Goal: Find specific page/section: Find specific page/section

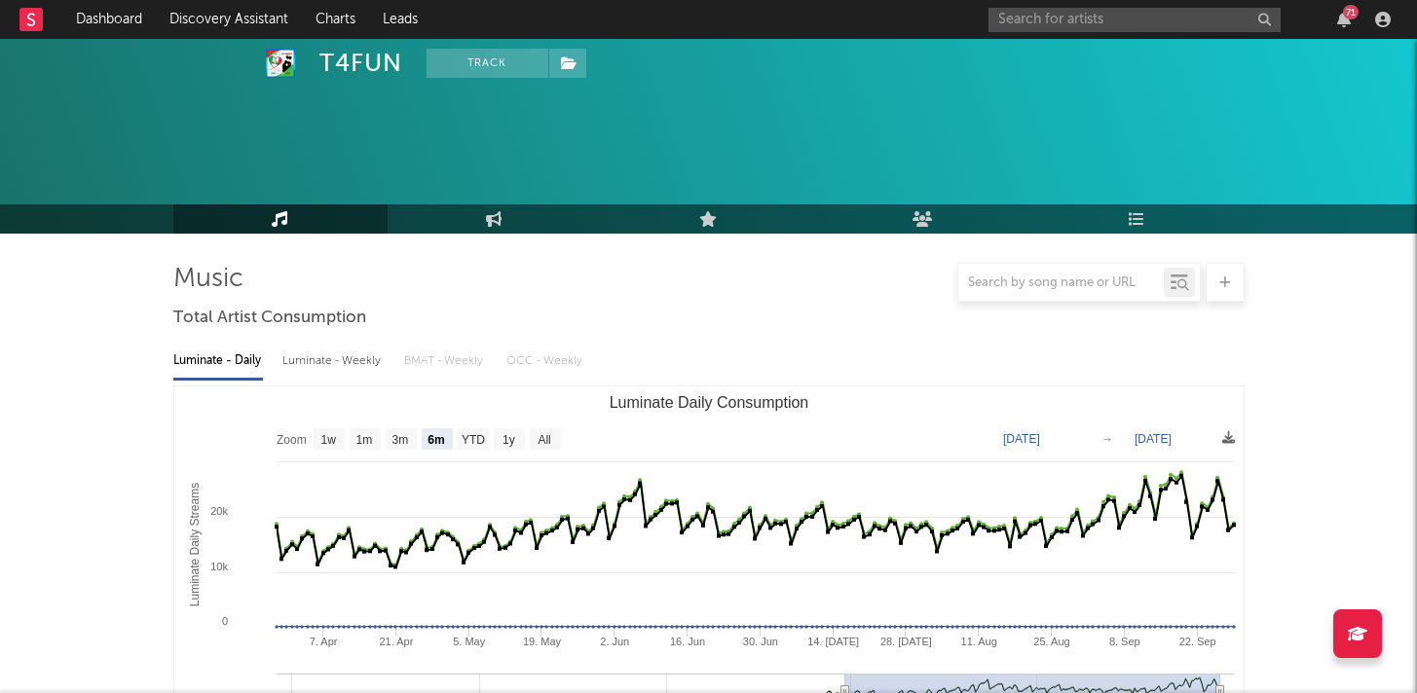
select select "6m"
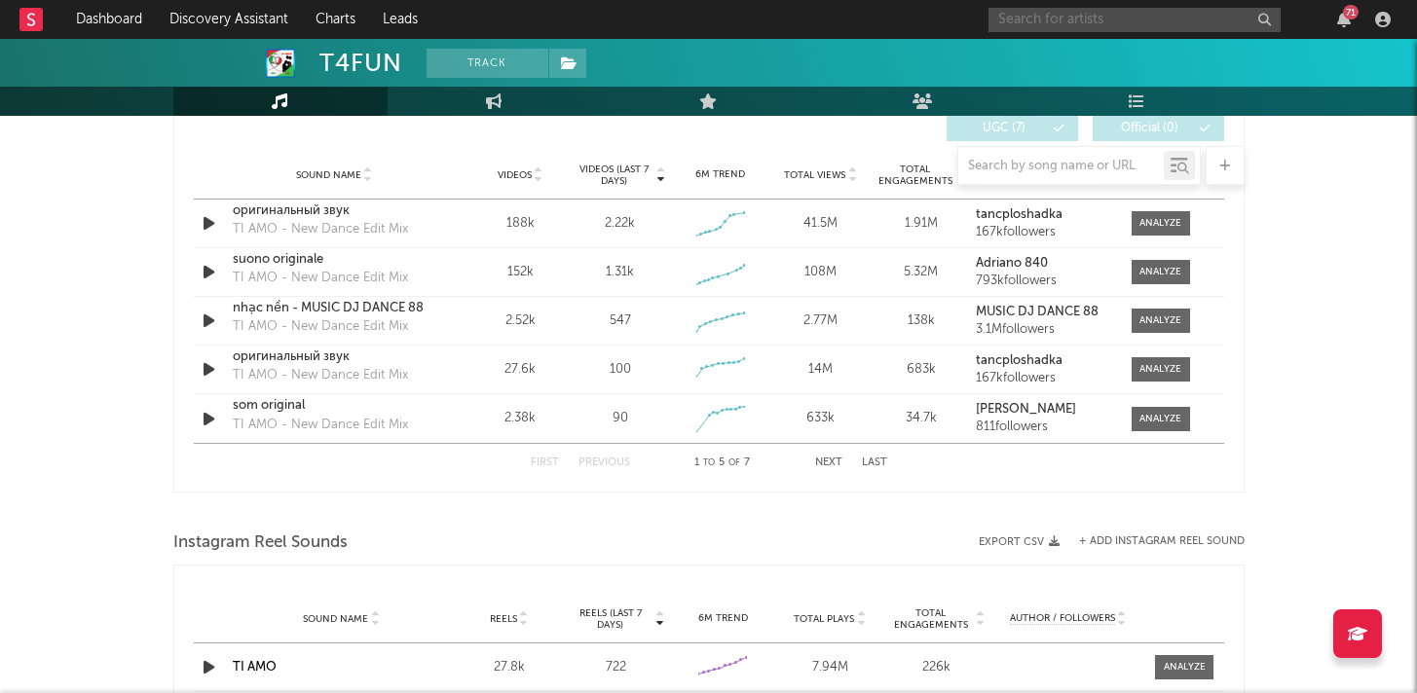
click at [1119, 12] on input "text" at bounding box center [1134, 20] width 292 height 24
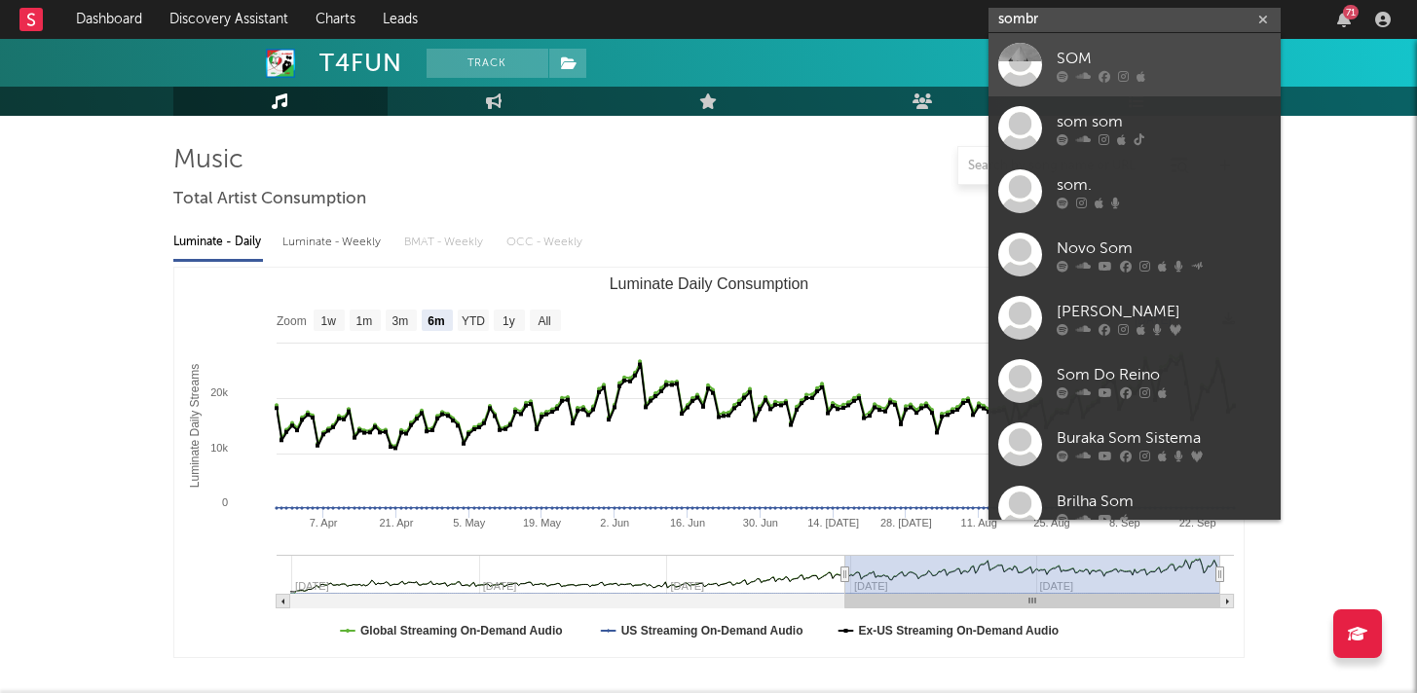
scroll to position [0, 0]
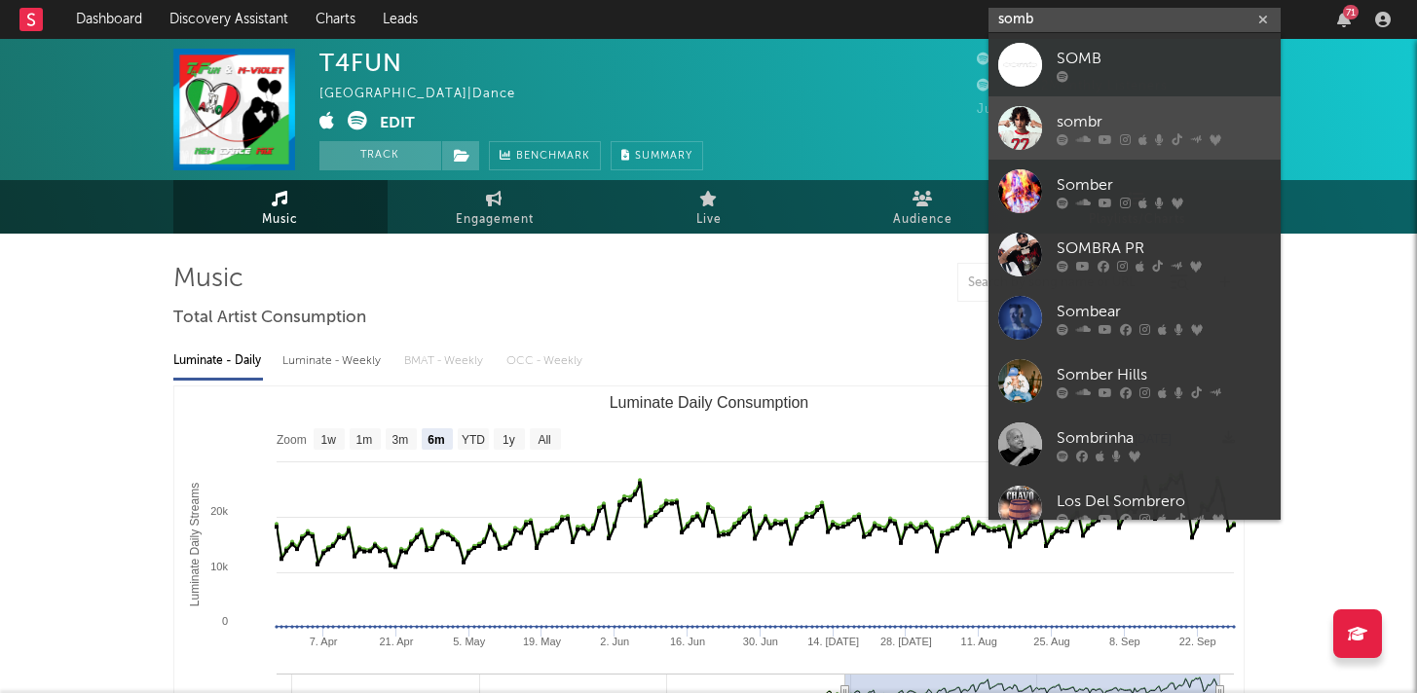
type input "somb"
click at [1105, 123] on div "sombr" at bounding box center [1164, 121] width 214 height 23
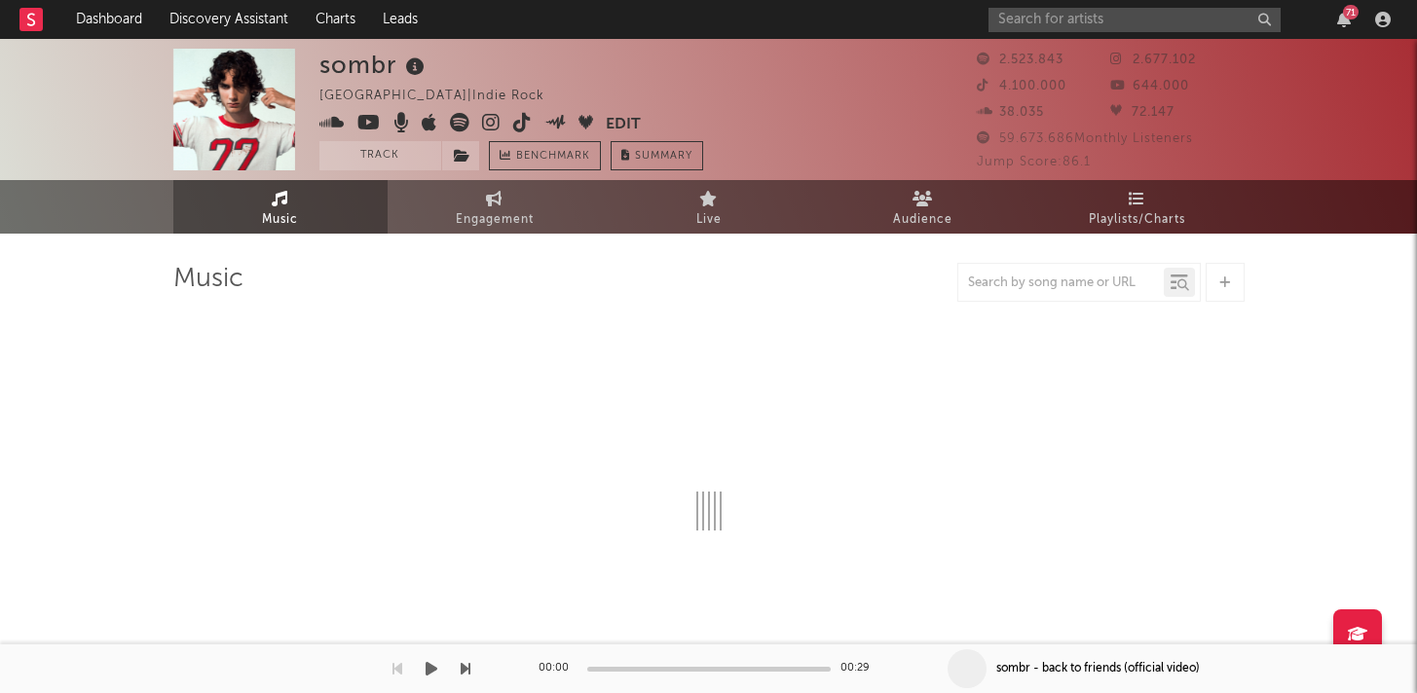
select select "6m"
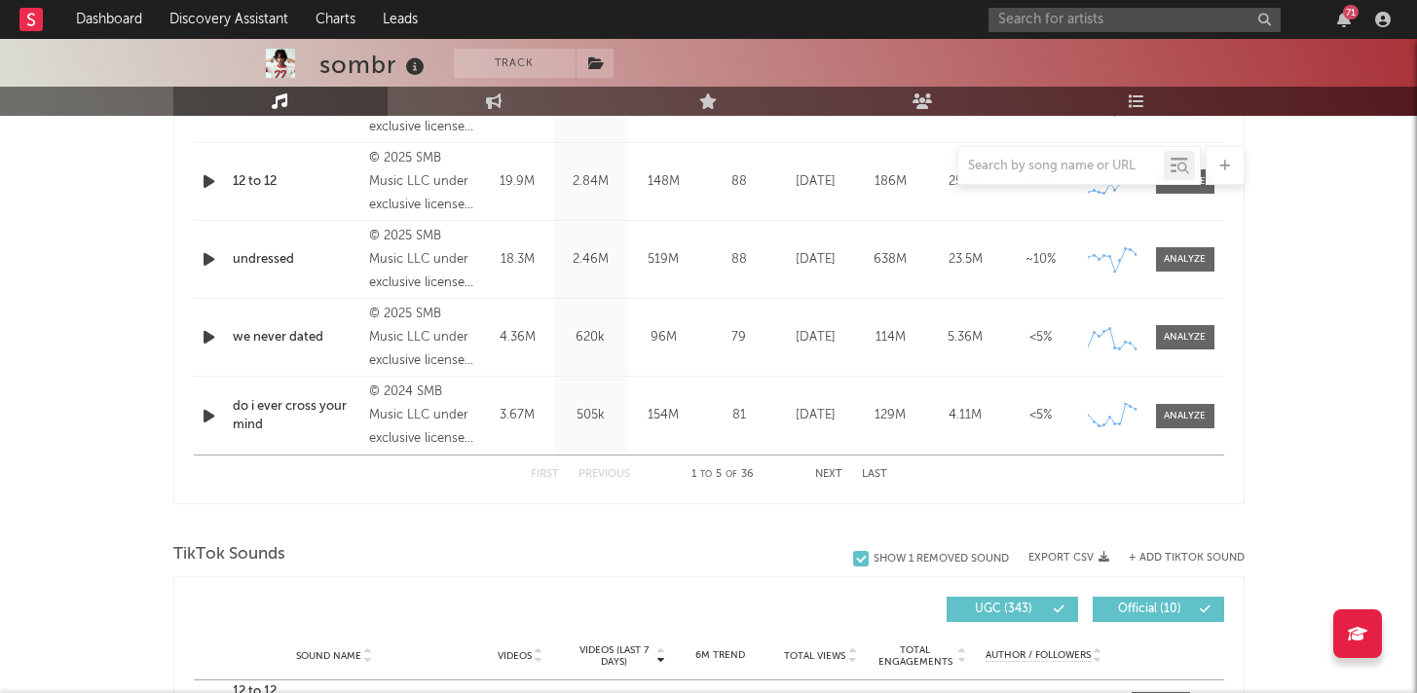
scroll to position [1312, 0]
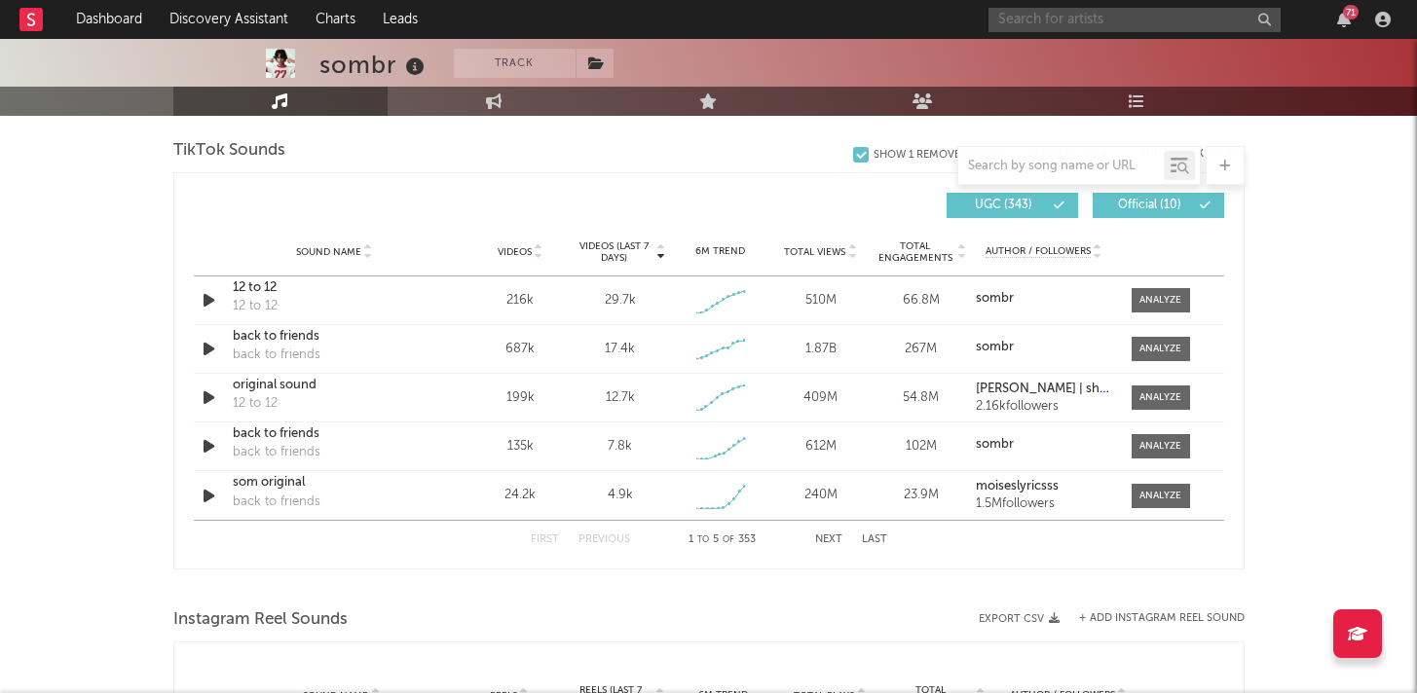
click at [1064, 24] on input "text" at bounding box center [1134, 20] width 292 height 24
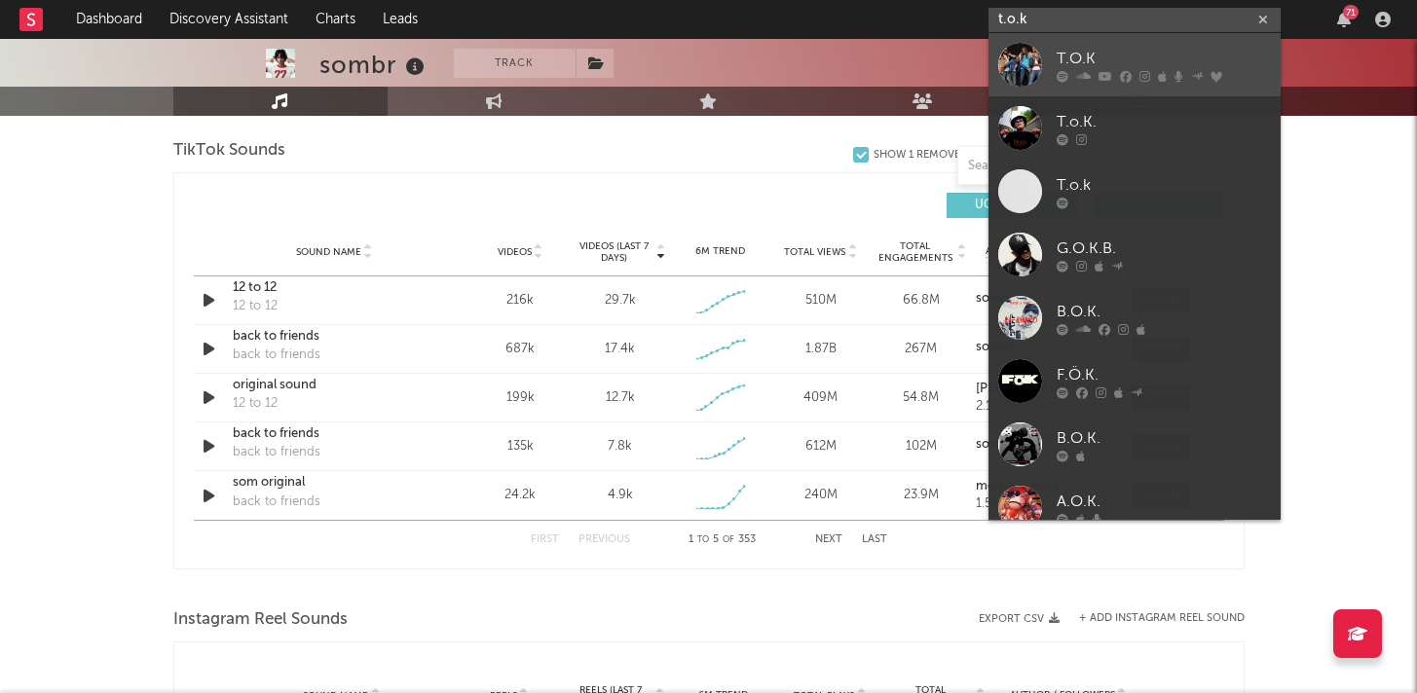
type input "t.o.k"
click at [1105, 70] on icon at bounding box center [1105, 76] width 14 height 12
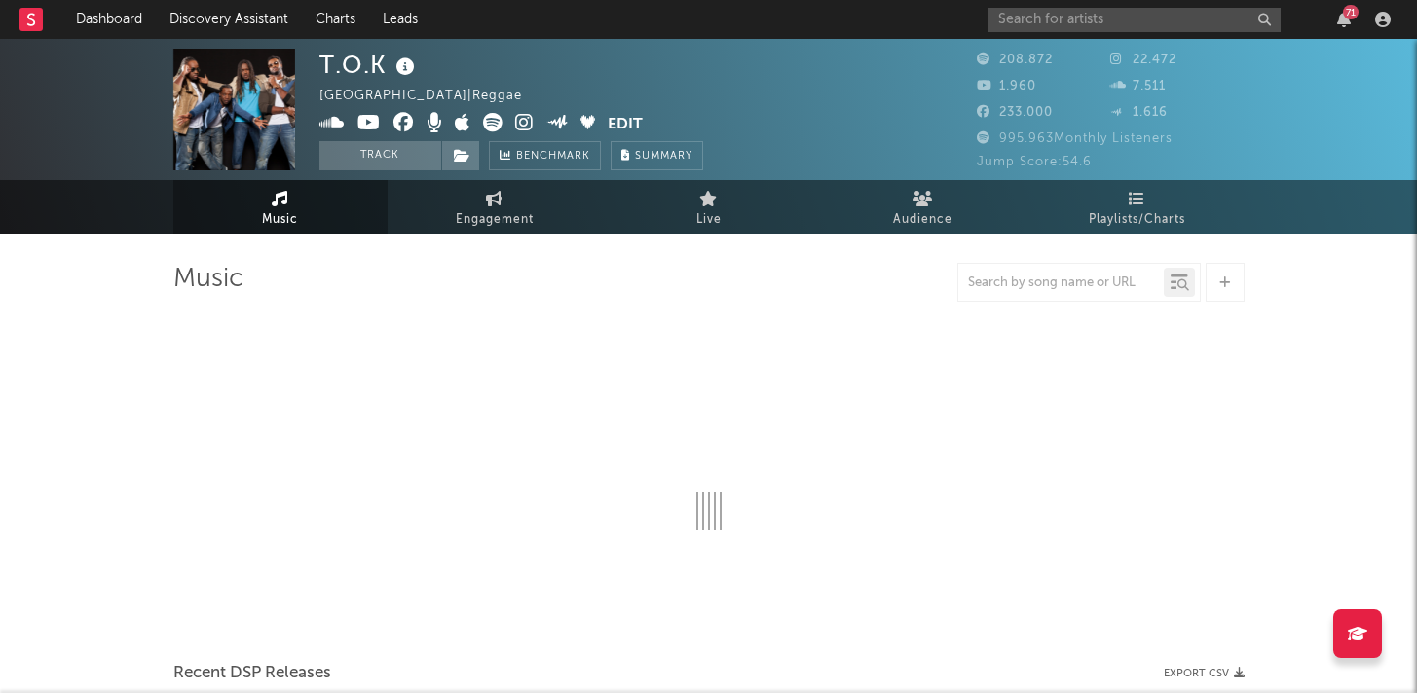
select select "6m"
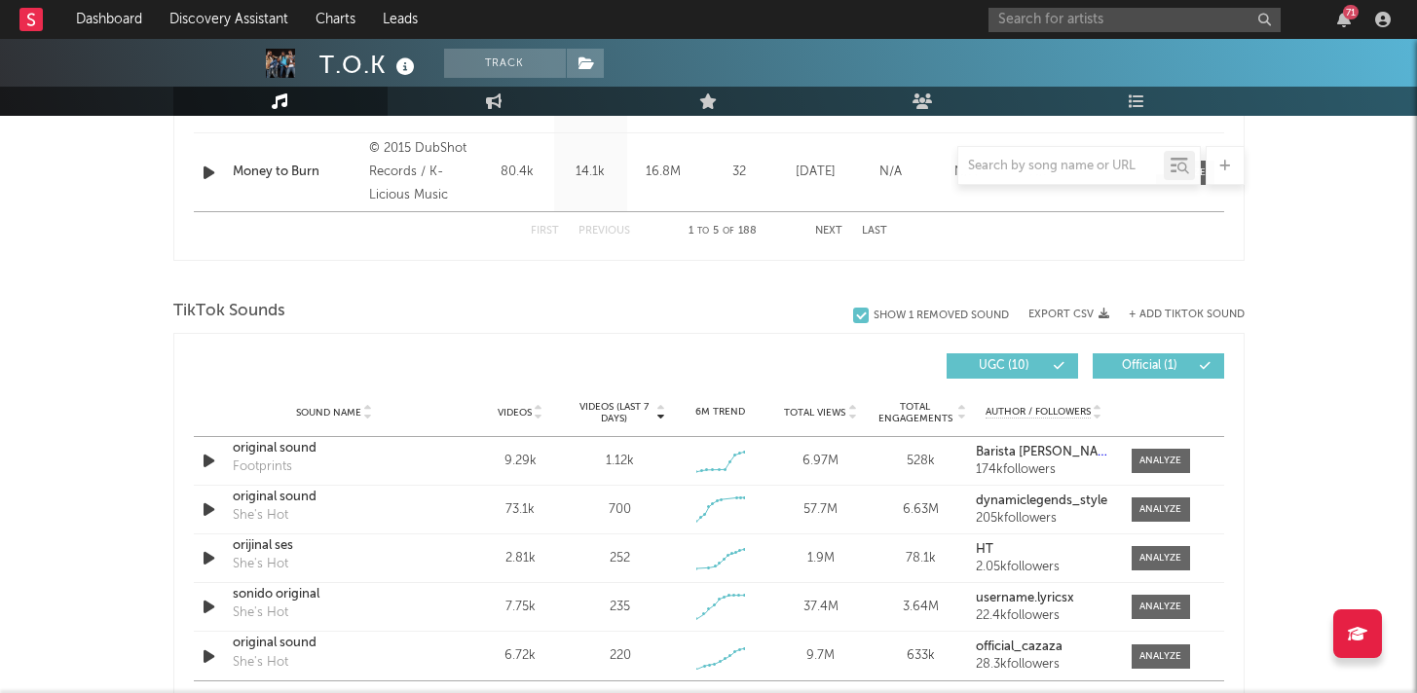
scroll to position [1162, 0]
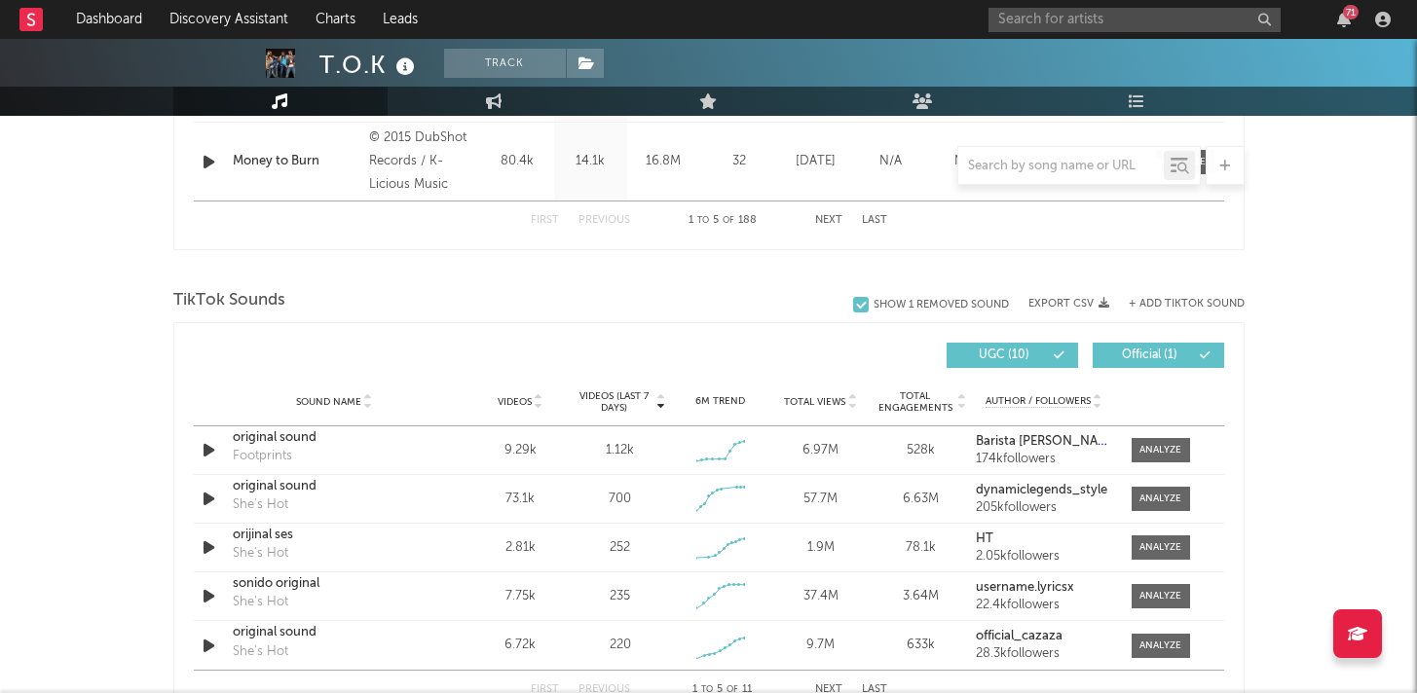
click at [1191, 34] on div "71" at bounding box center [1192, 19] width 409 height 39
click at [1191, 22] on input "text" at bounding box center [1134, 20] width 292 height 24
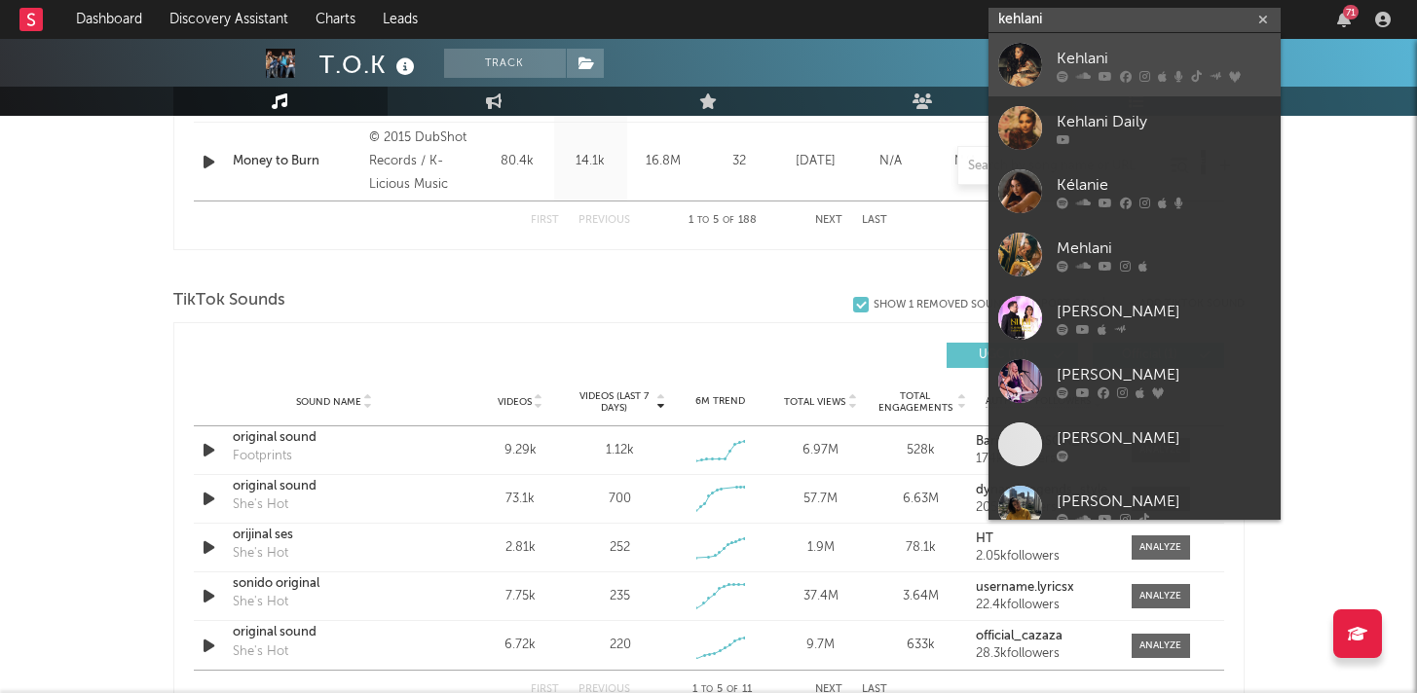
type input "kehlani"
click at [1207, 56] on div "Kehlani" at bounding box center [1164, 58] width 214 height 23
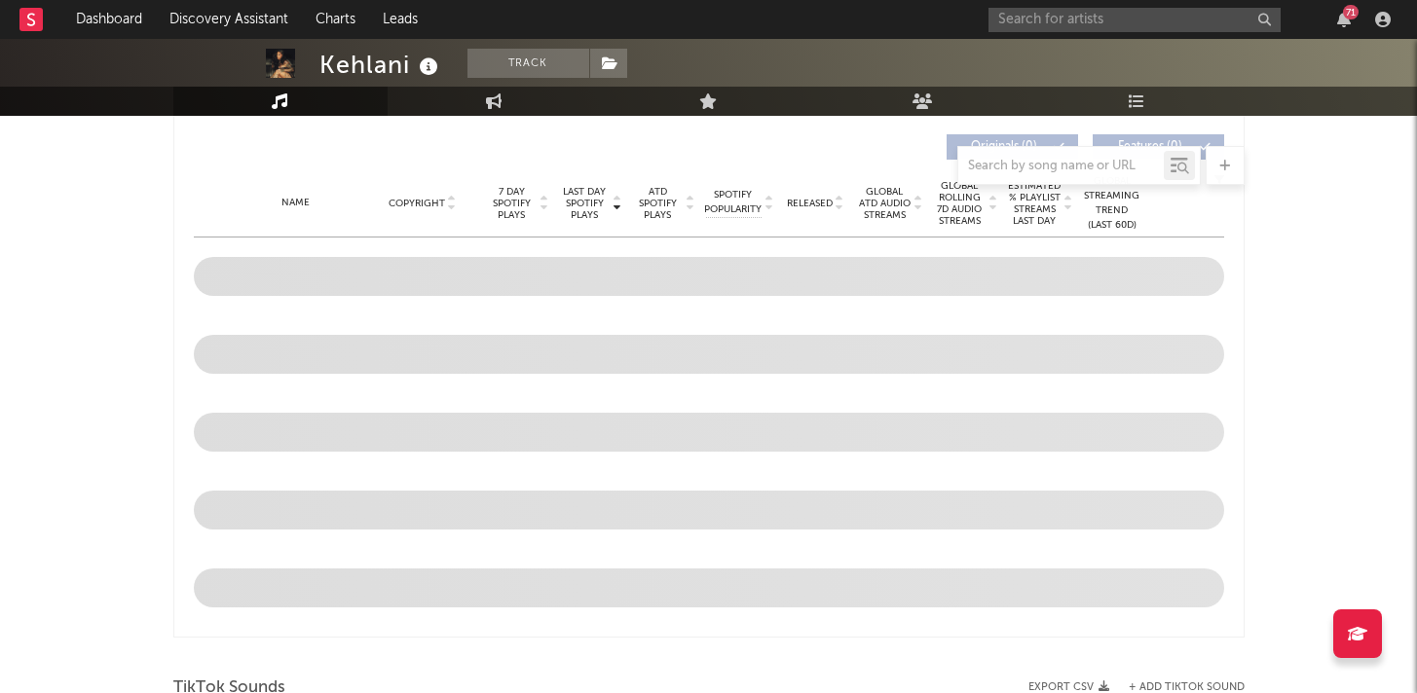
select select "6m"
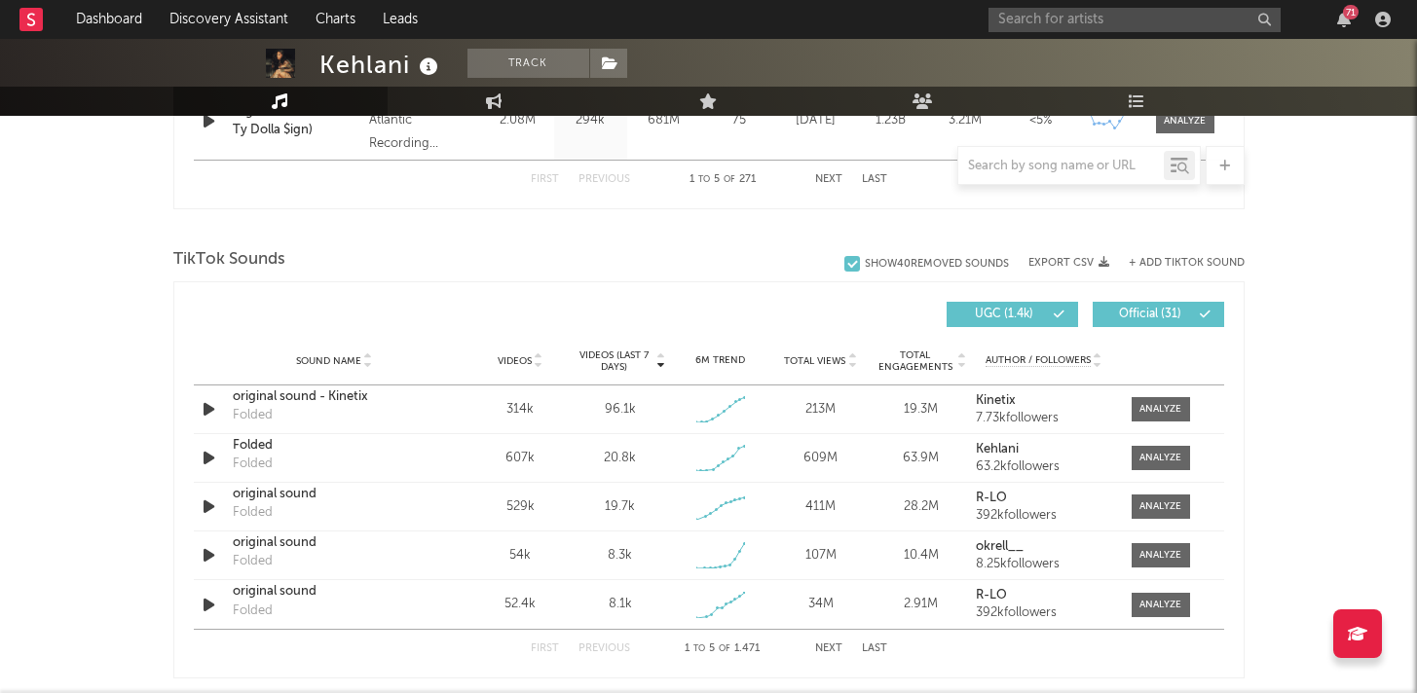
scroll to position [1215, 0]
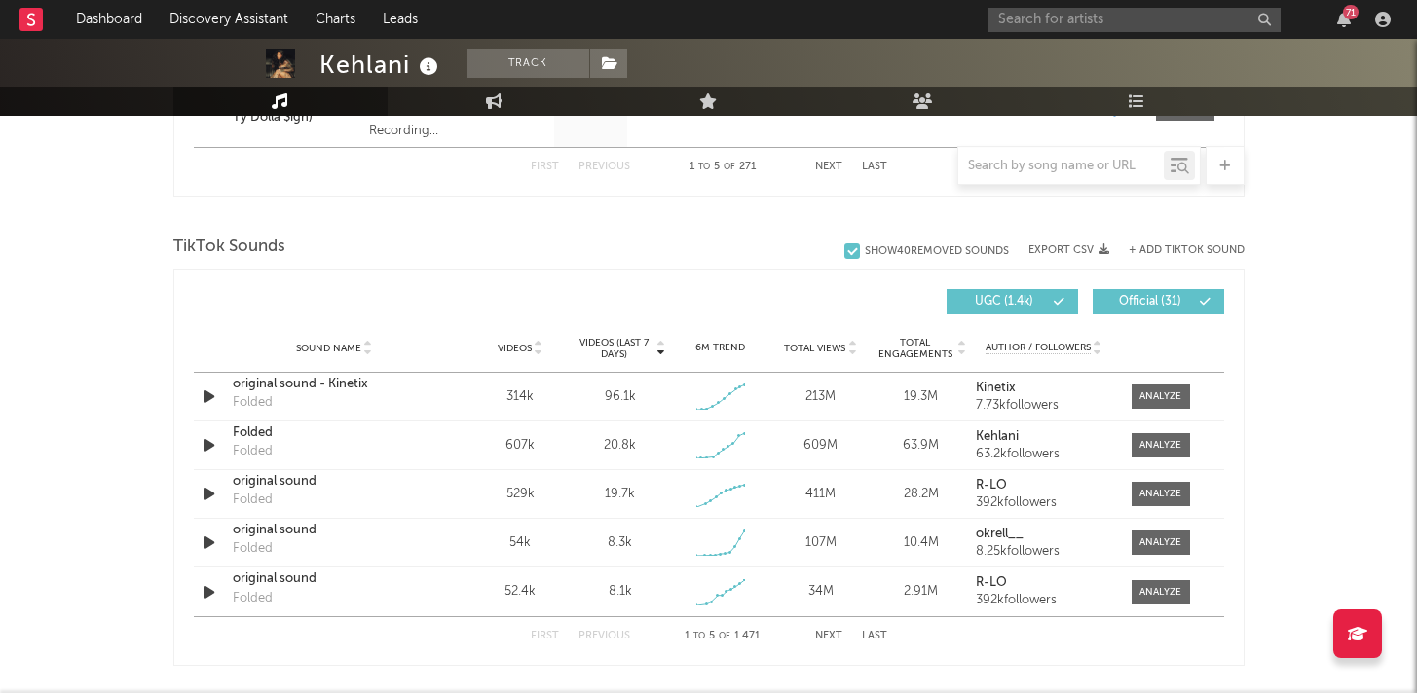
click at [836, 631] on button "Next" at bounding box center [828, 636] width 27 height 11
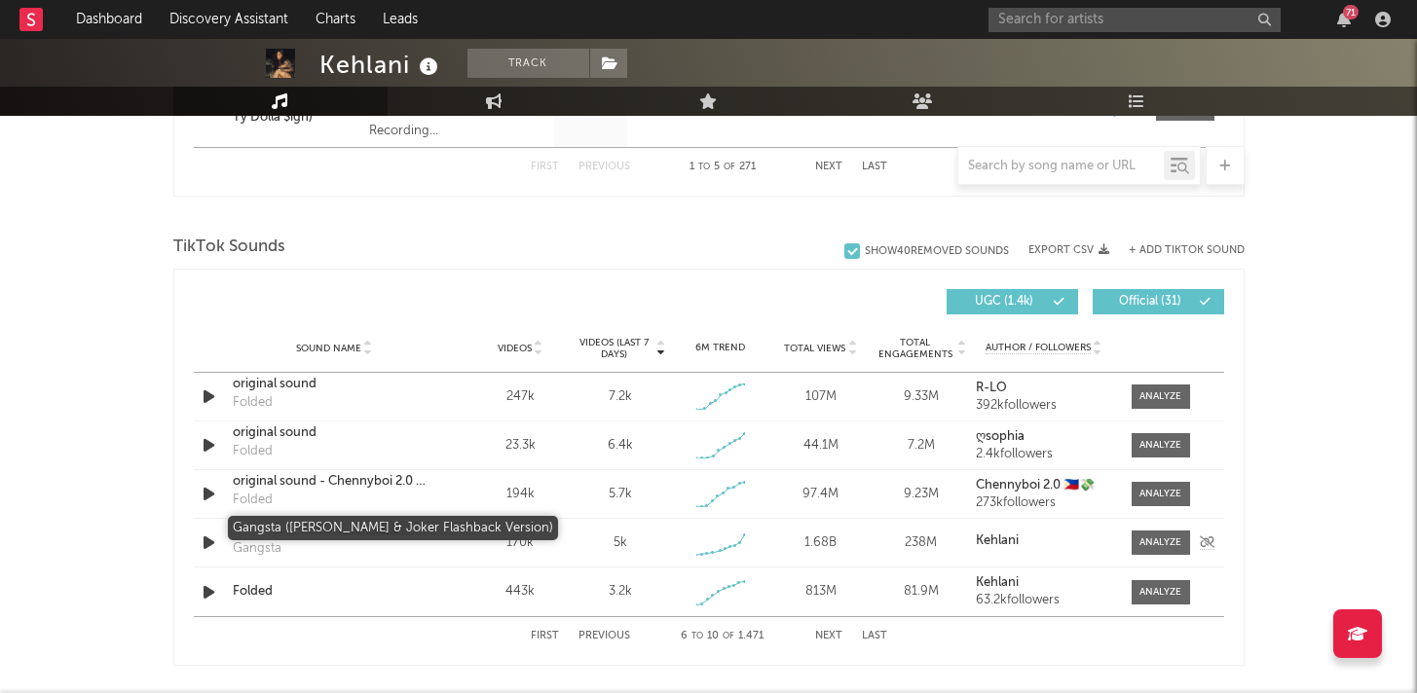
click at [334, 524] on div "Gangsta ([PERSON_NAME] & Joker Flashback Version)" at bounding box center [335, 530] width 204 height 19
